Goal: Task Accomplishment & Management: Complete application form

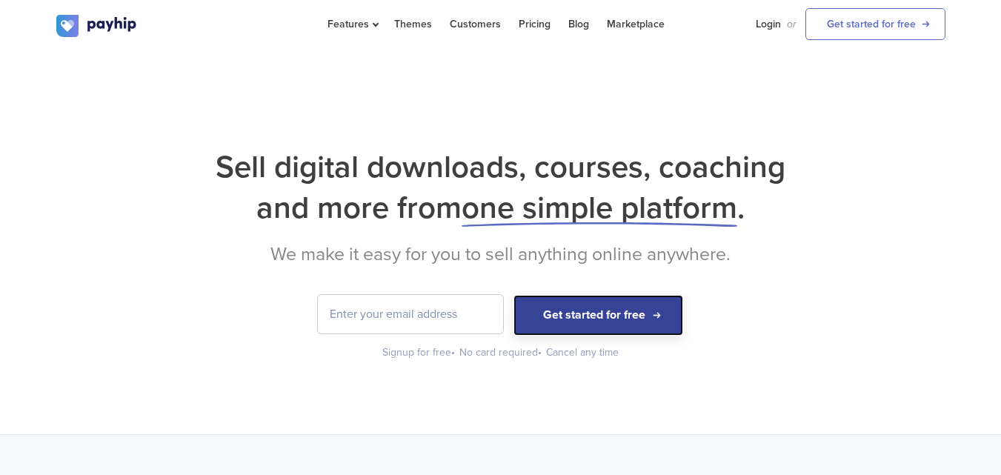
click at [621, 310] on button "Get started for free" at bounding box center [598, 315] width 170 height 41
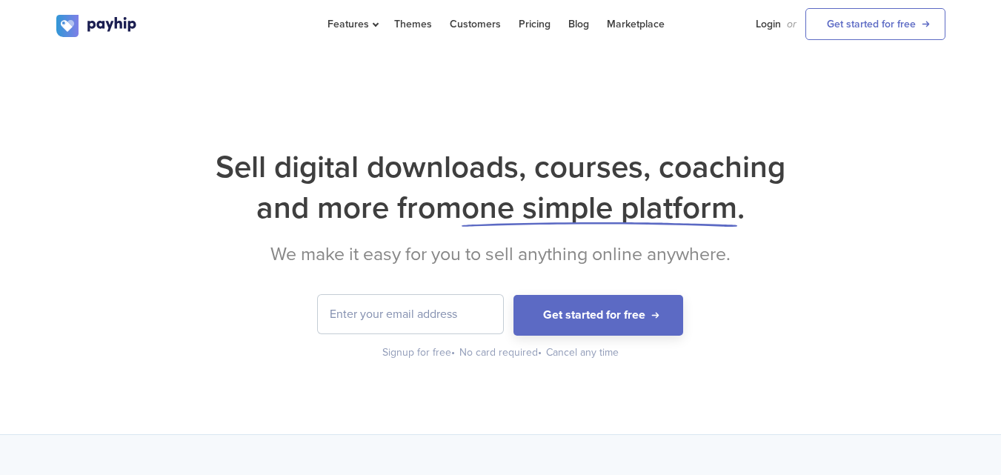
click at [441, 228] on div "Sell digital downloads, courses, coaching and more from one simple platform . W…" at bounding box center [500, 253] width 889 height 213
click at [433, 322] on input "email" at bounding box center [410, 314] width 185 height 39
type input "[EMAIL_ADDRESS][DOMAIN_NAME]"
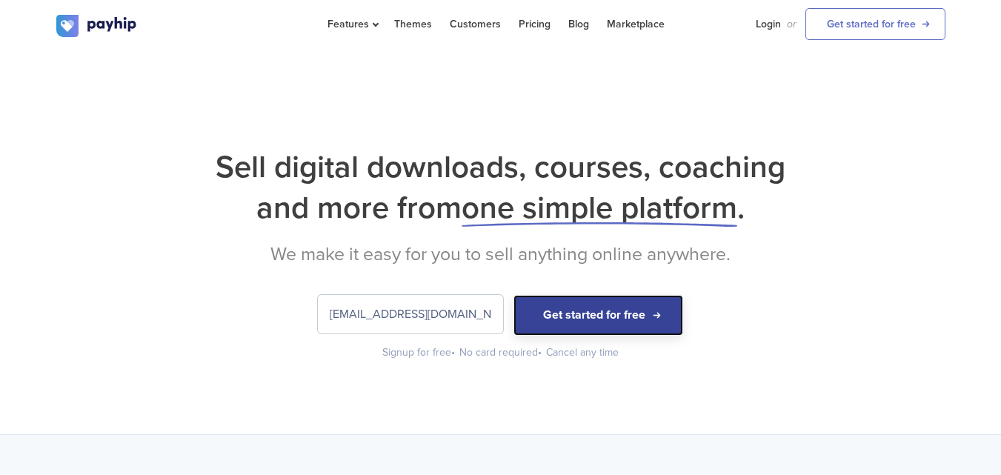
click at [563, 313] on button "Get started for free" at bounding box center [598, 315] width 170 height 41
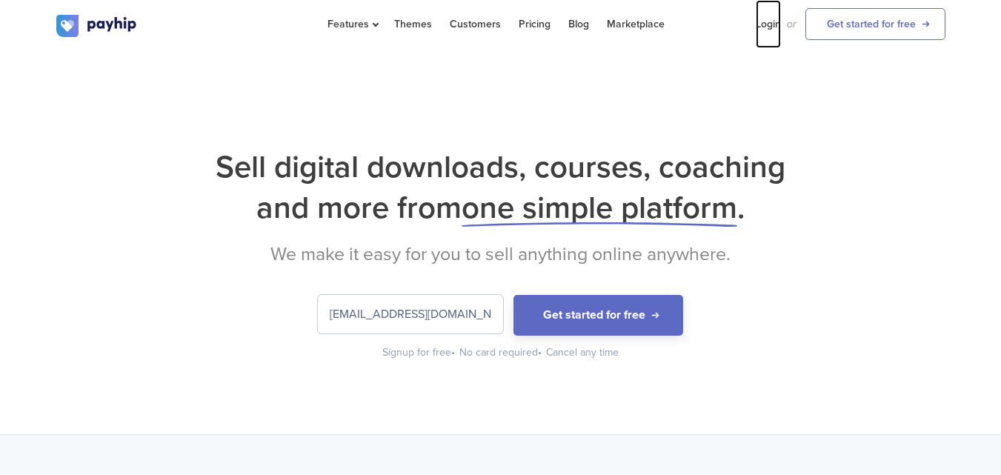
click at [776, 30] on link "Login" at bounding box center [768, 24] width 25 height 48
